Goal: Find specific page/section: Find specific page/section

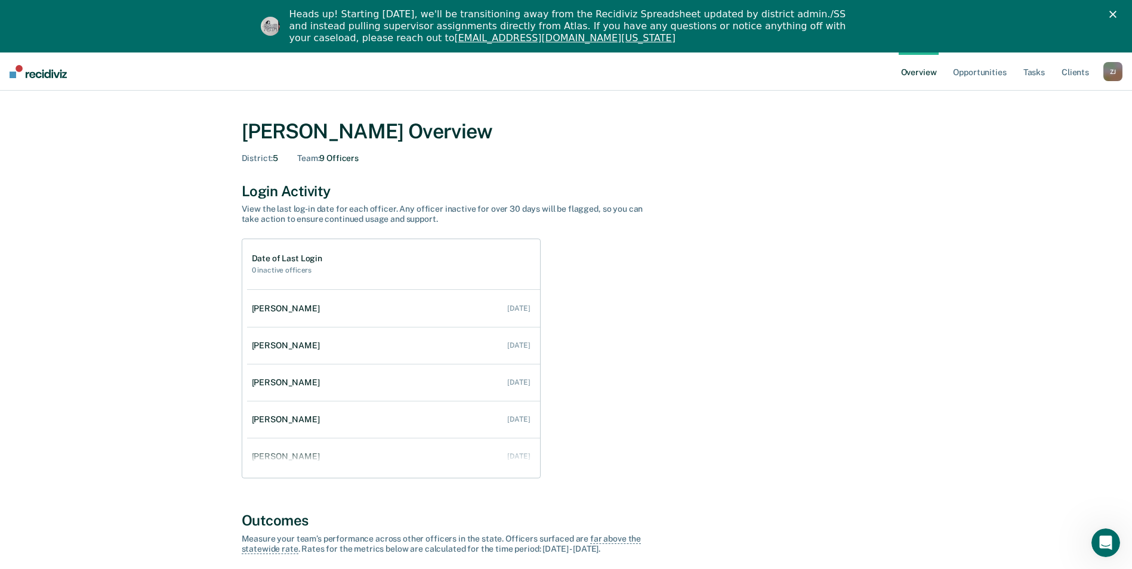
drag, startPoint x: 1117, startPoint y: 67, endPoint x: 1075, endPoint y: 121, distance: 67.2
click at [1117, 68] on div "Z J" at bounding box center [1113, 71] width 19 height 19
click at [1049, 130] on link "Go to Operations" at bounding box center [1065, 130] width 96 height 10
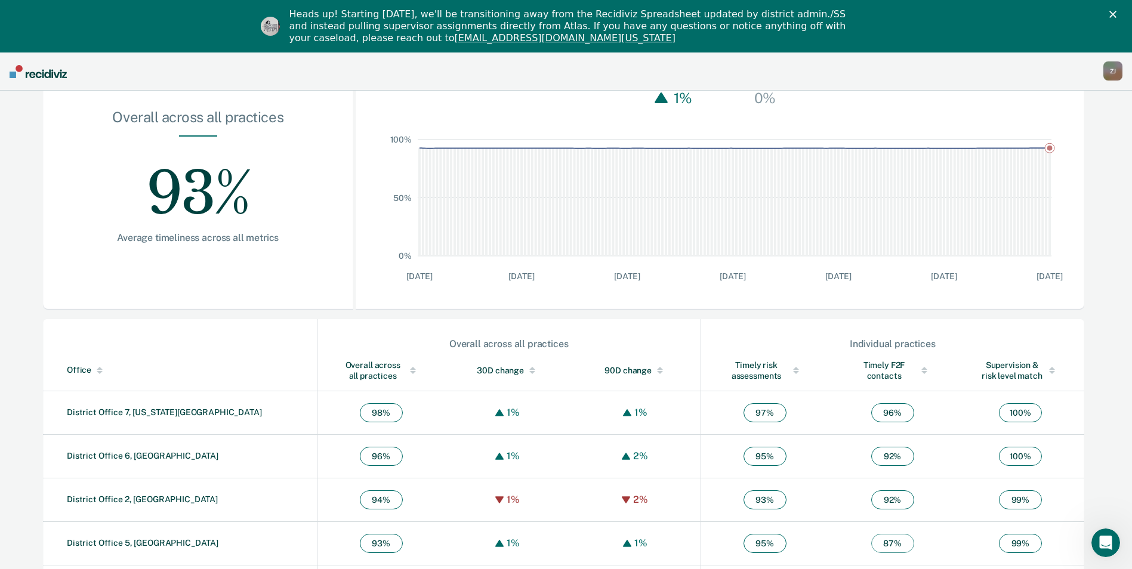
scroll to position [316, 0]
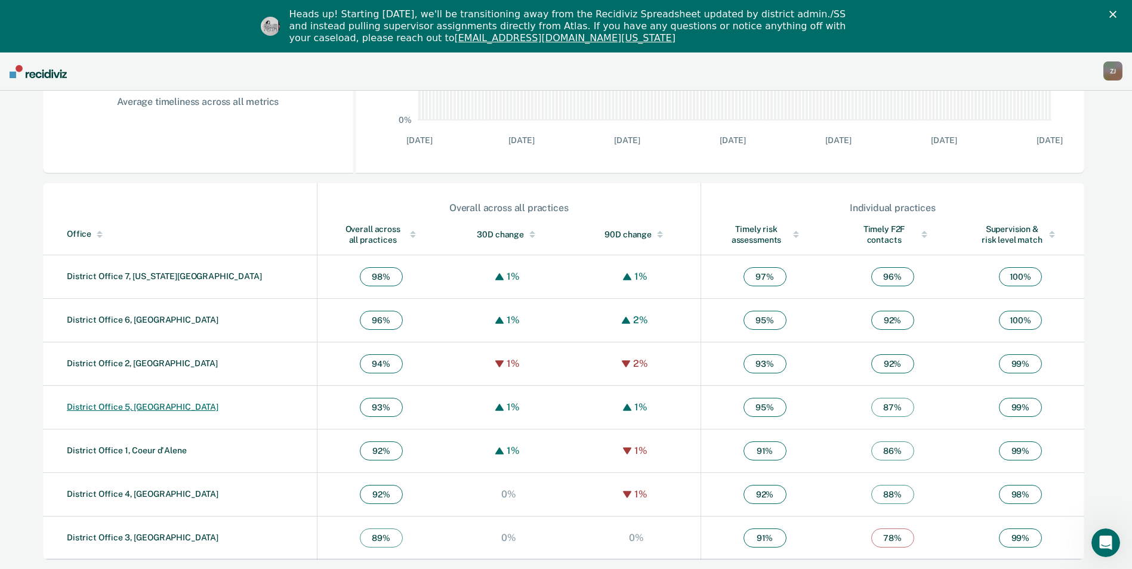
click at [161, 408] on link "District Office 5, [GEOGRAPHIC_DATA]" at bounding box center [143, 407] width 152 height 10
